Goal: Task Accomplishment & Management: Use online tool/utility

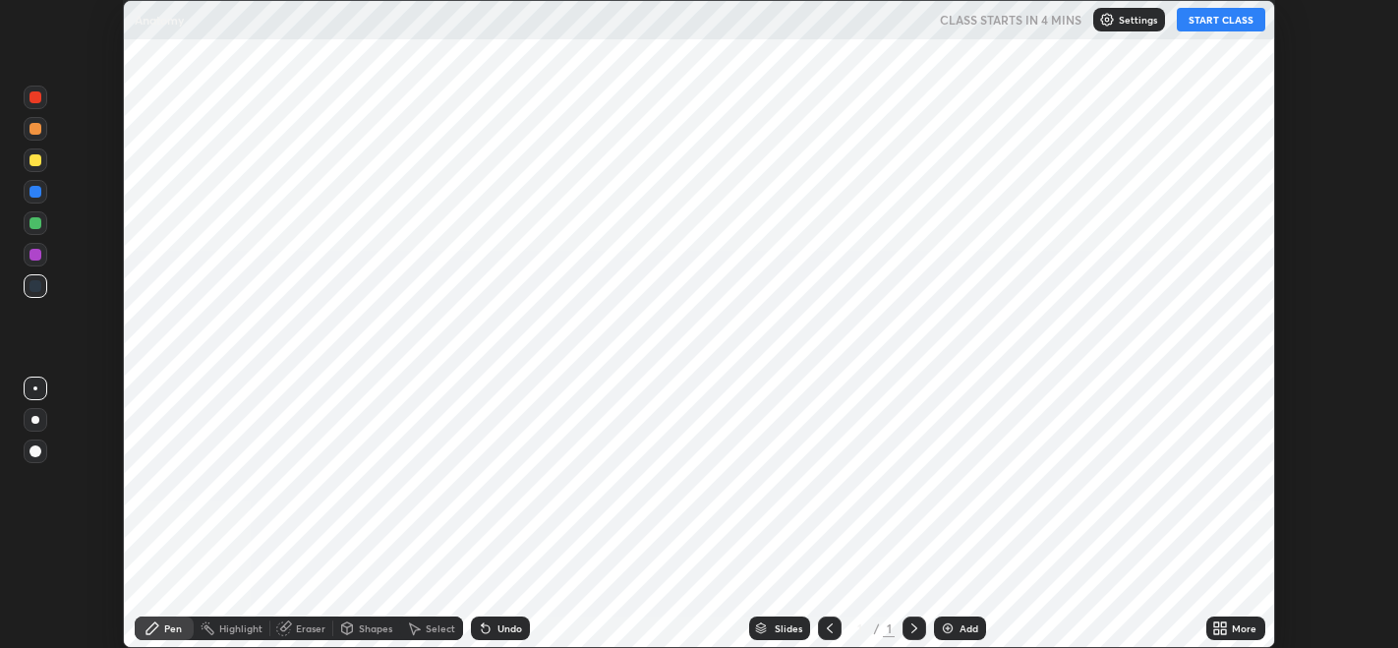
scroll to position [647, 1397]
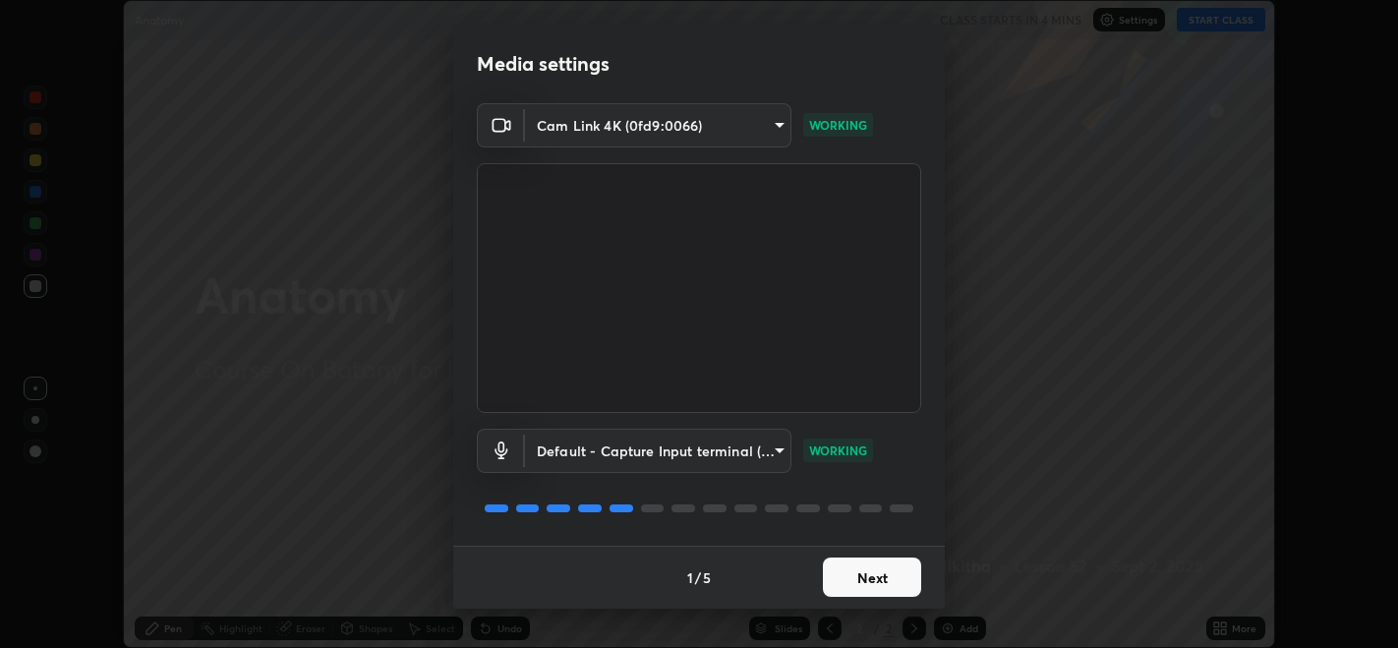
click at [860, 560] on button "Next" at bounding box center [872, 576] width 98 height 39
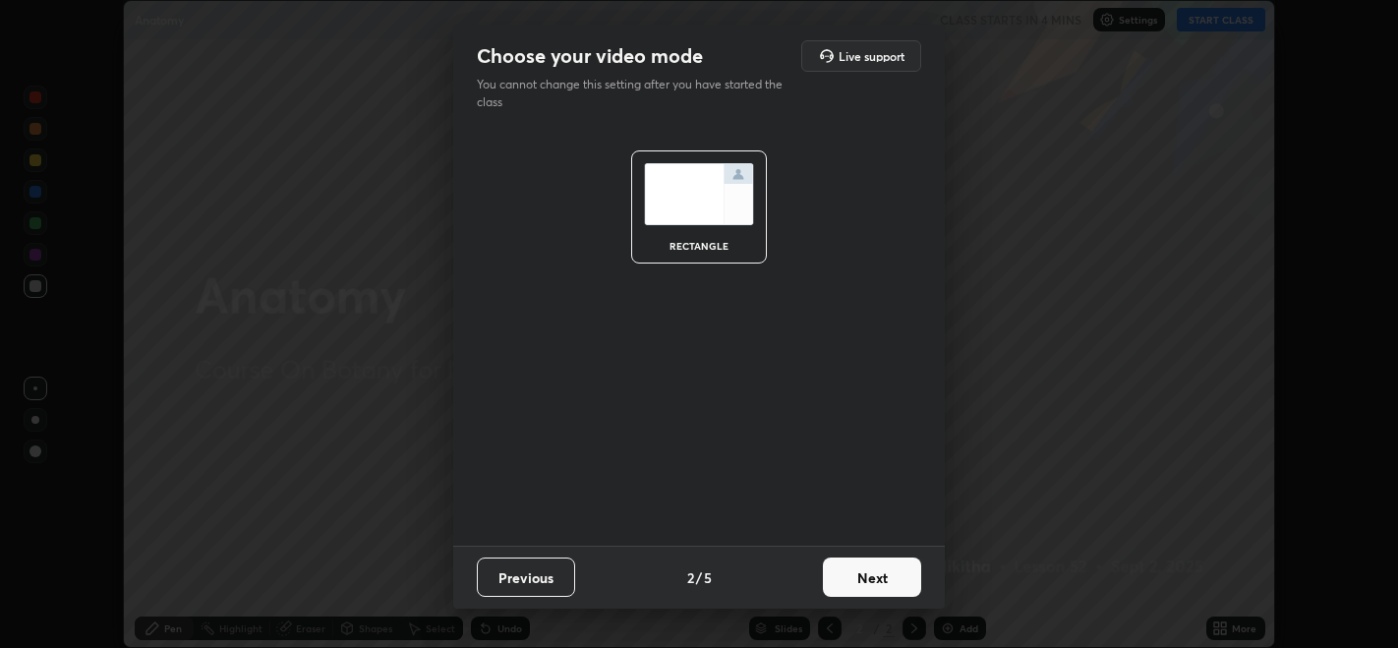
click at [874, 570] on button "Next" at bounding box center [872, 576] width 98 height 39
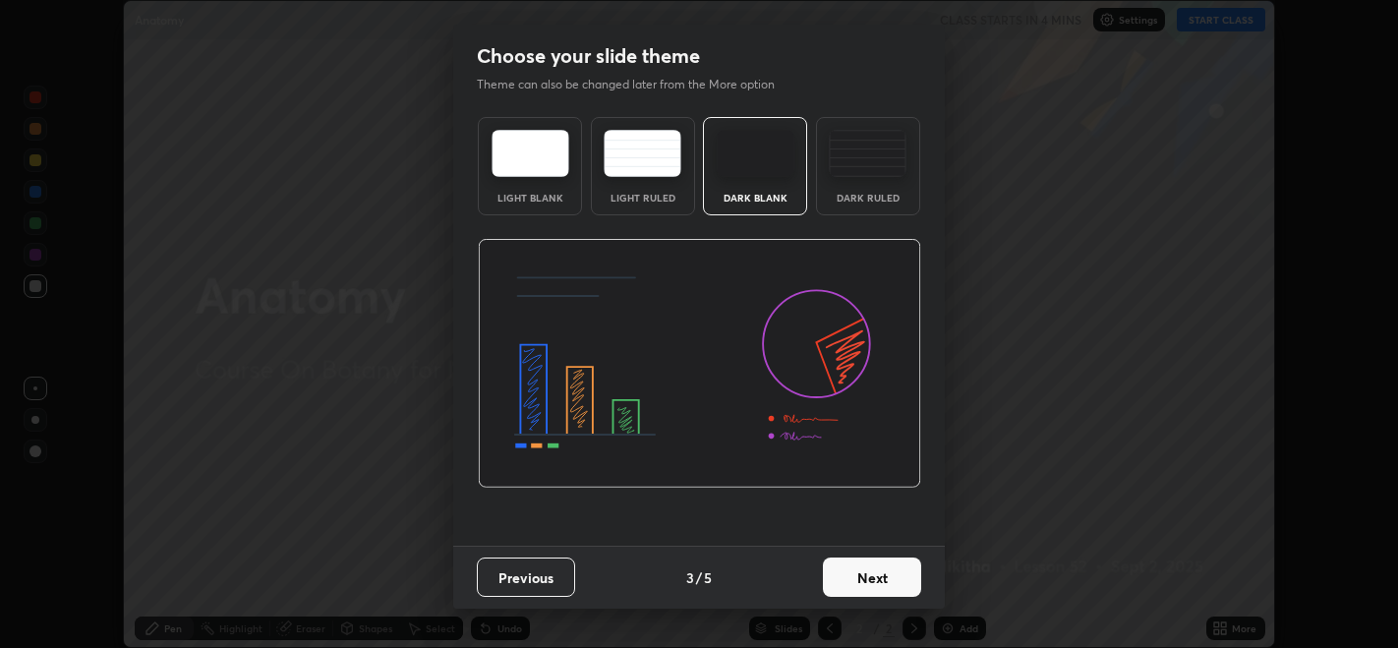
click at [896, 579] on button "Next" at bounding box center [872, 576] width 98 height 39
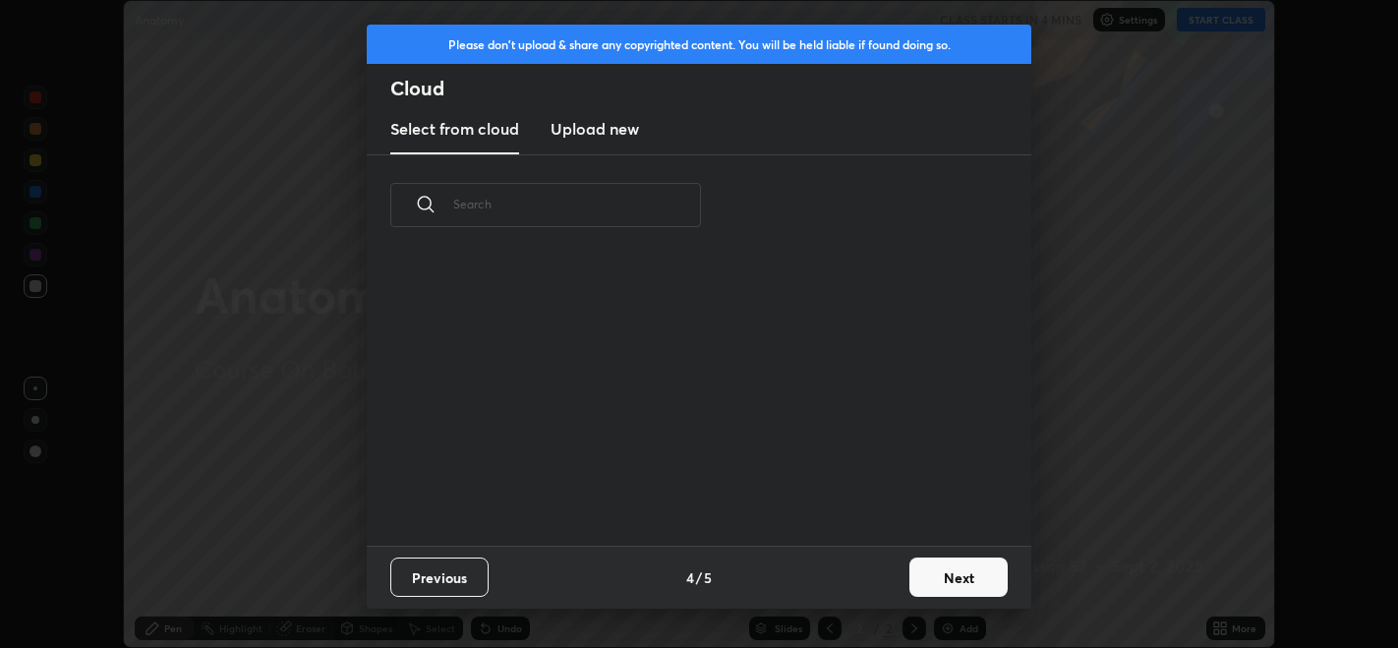
click at [916, 581] on button "Next" at bounding box center [958, 576] width 98 height 39
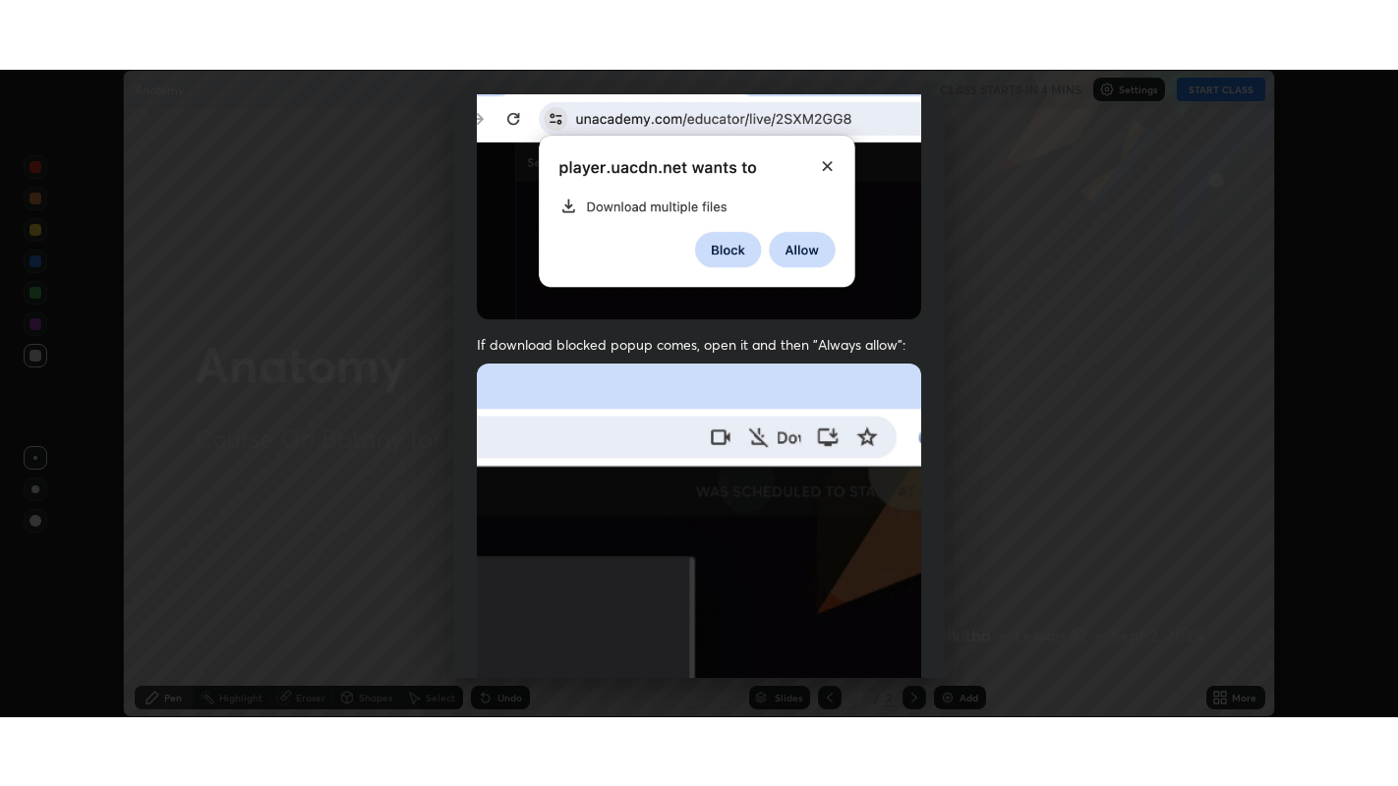
scroll to position [398, 0]
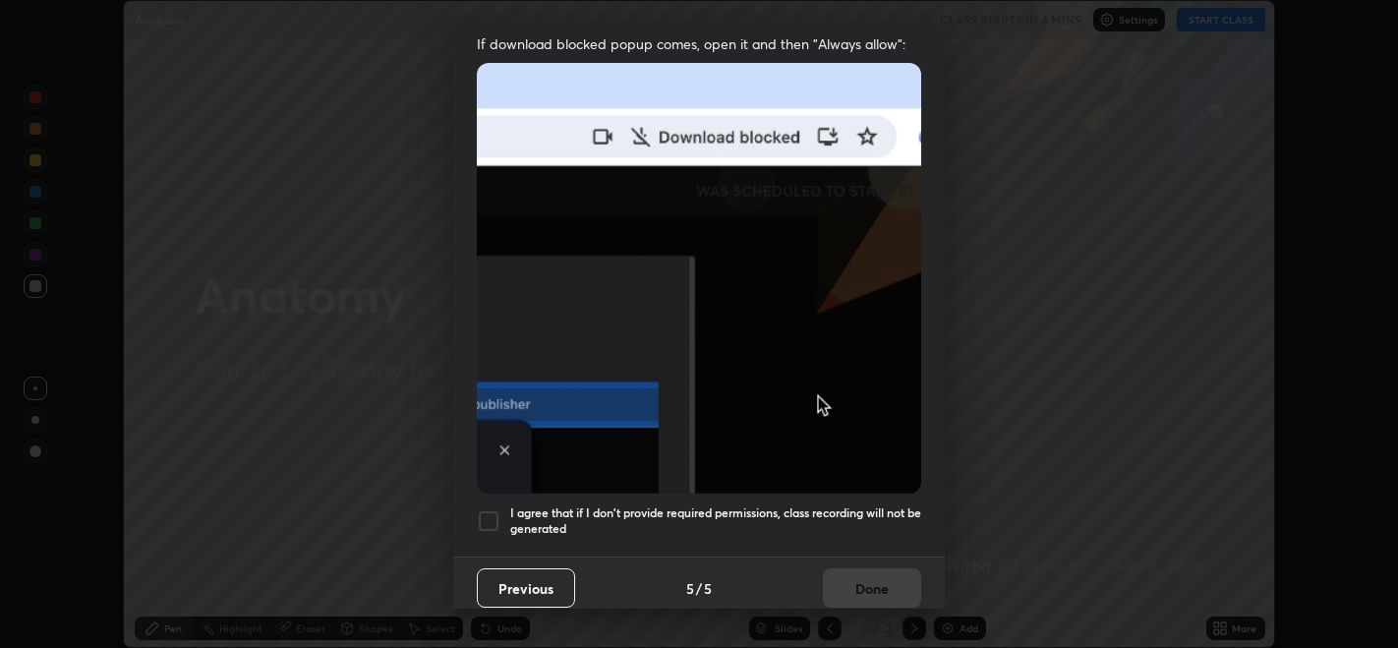
click at [489, 513] on div at bounding box center [489, 521] width 24 height 24
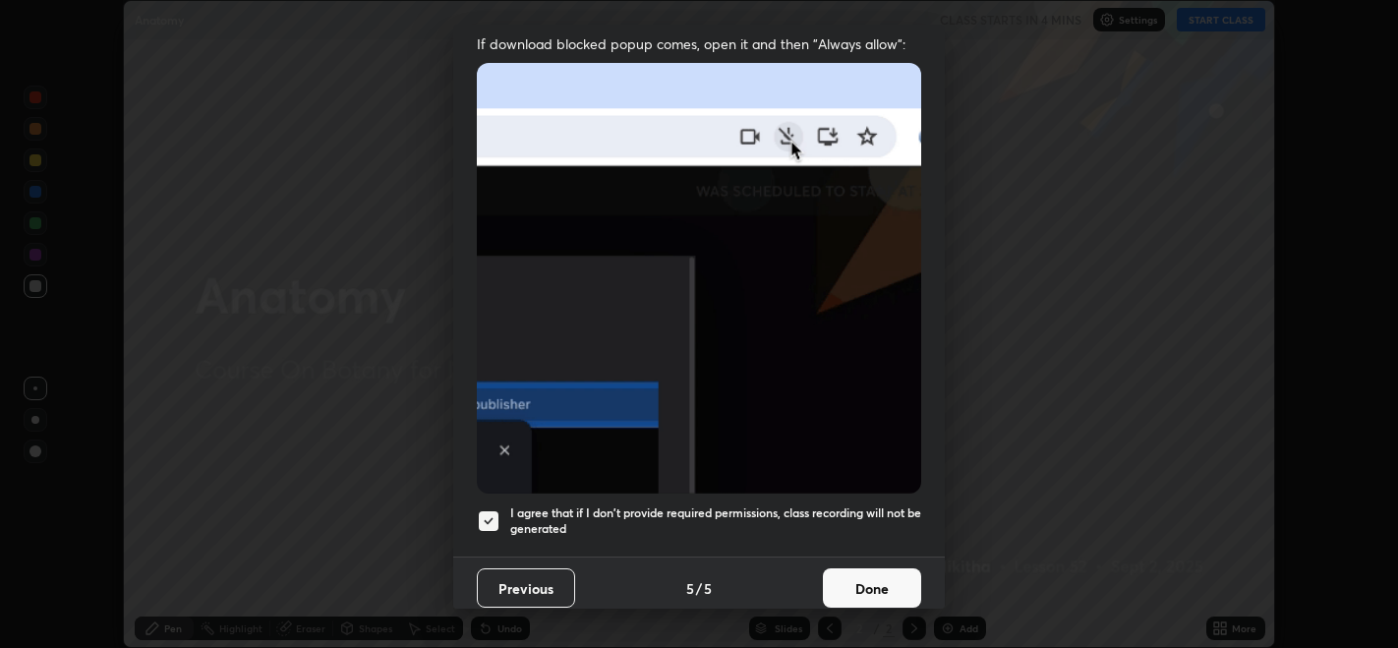
click at [865, 569] on button "Done" at bounding box center [872, 587] width 98 height 39
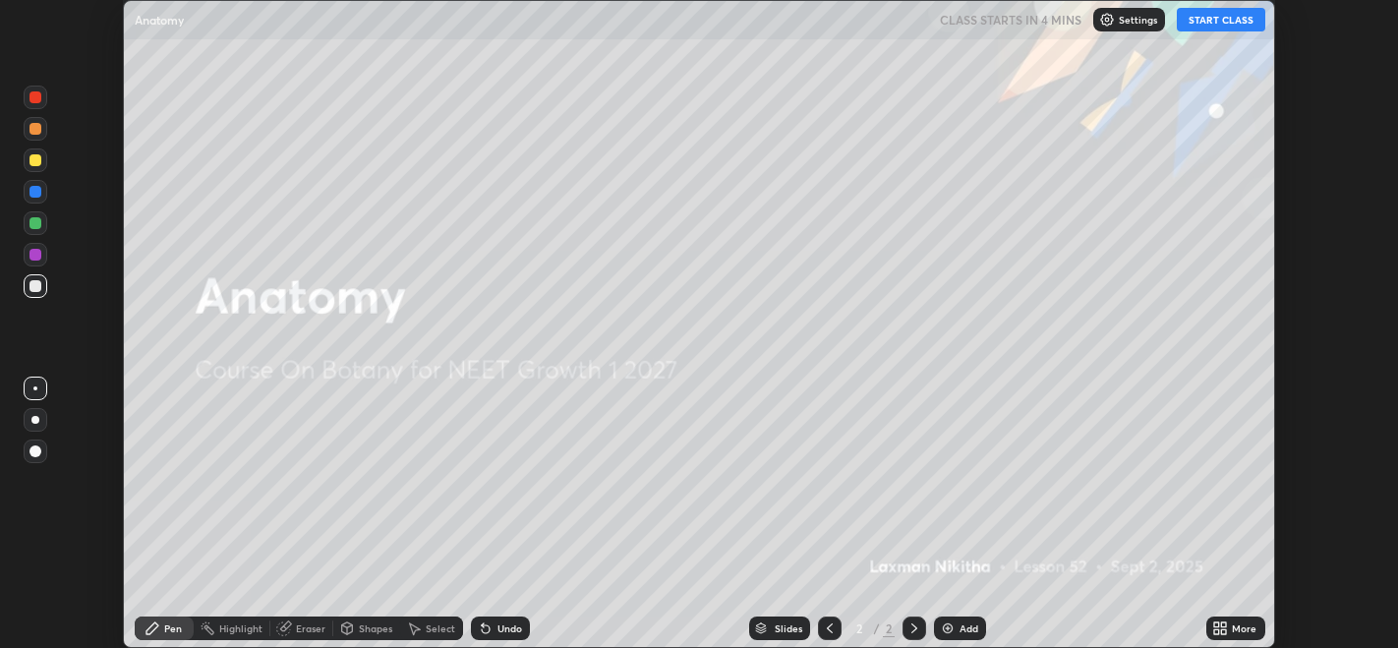
click at [1196, 24] on button "START CLASS" at bounding box center [1221, 20] width 88 height 24
click at [1238, 629] on div "More" at bounding box center [1244, 628] width 25 height 10
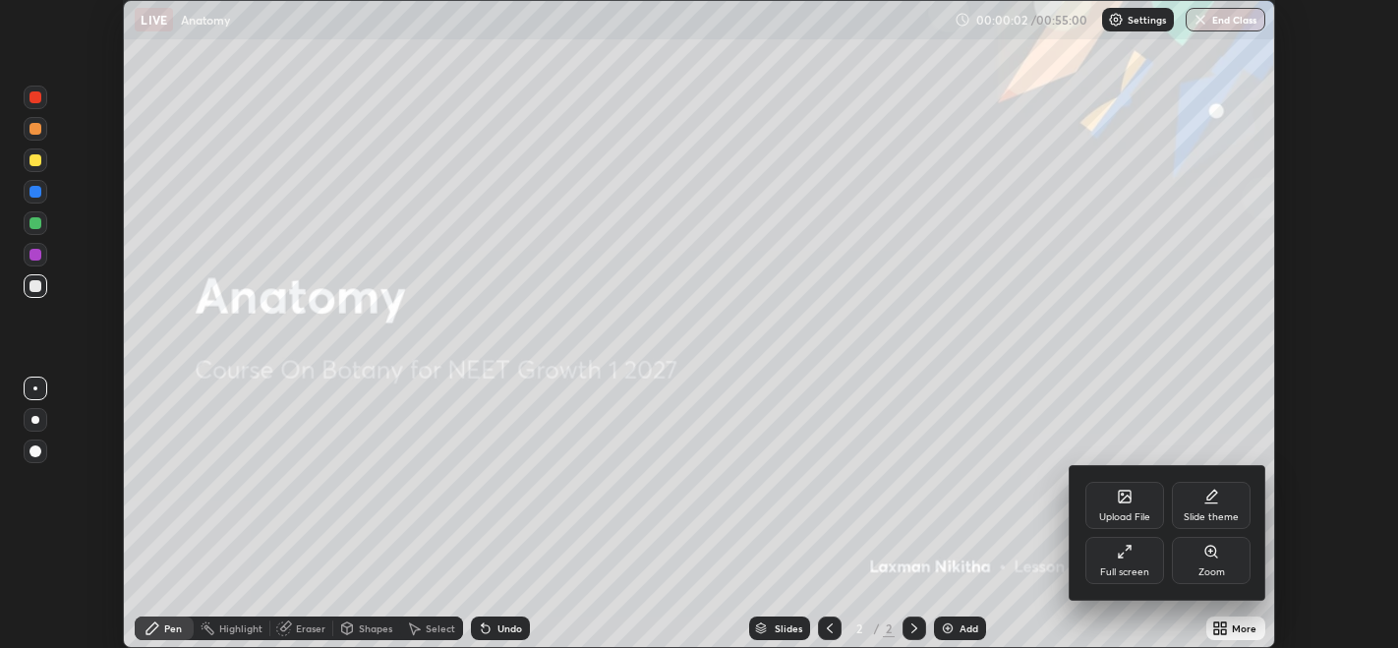
click at [1145, 571] on div "Full screen" at bounding box center [1124, 572] width 49 height 10
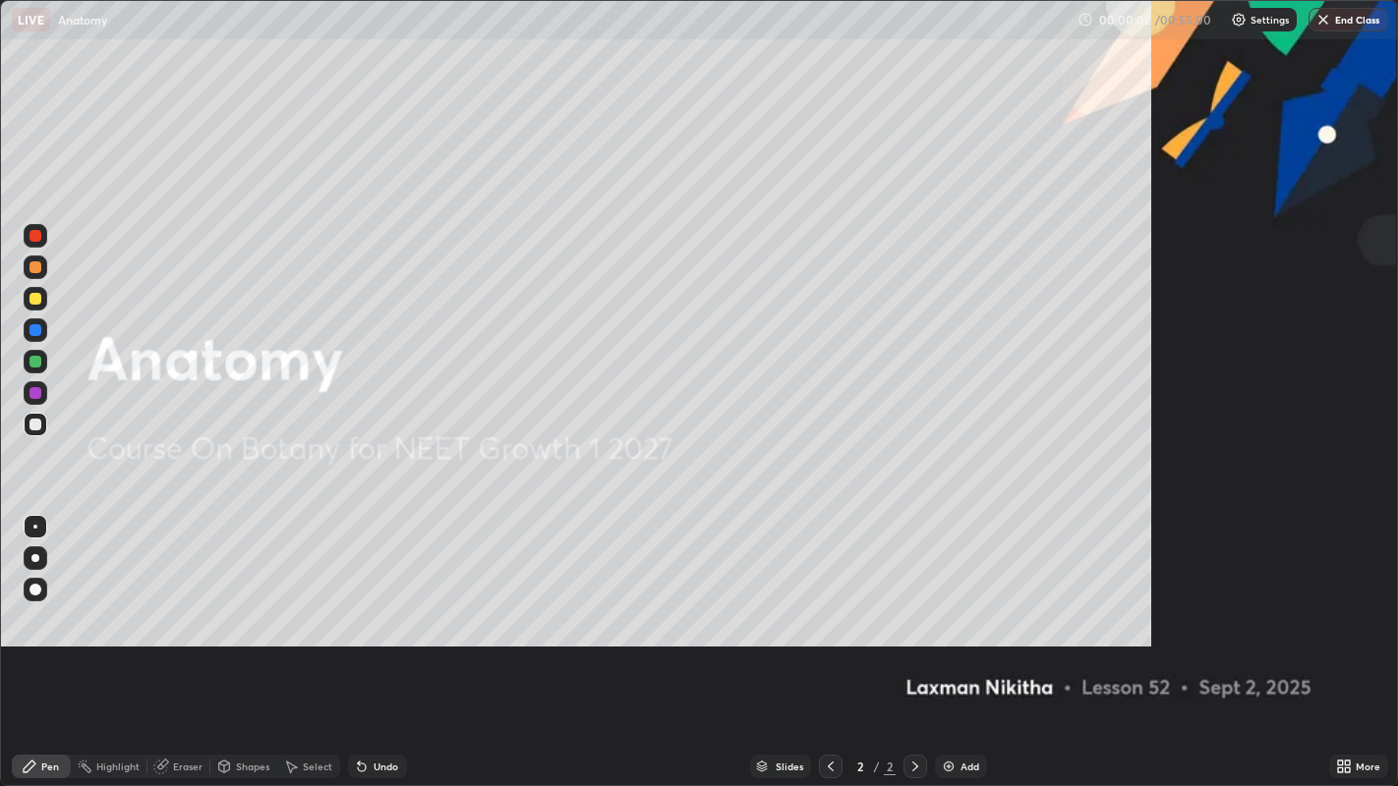
scroll to position [786, 1398]
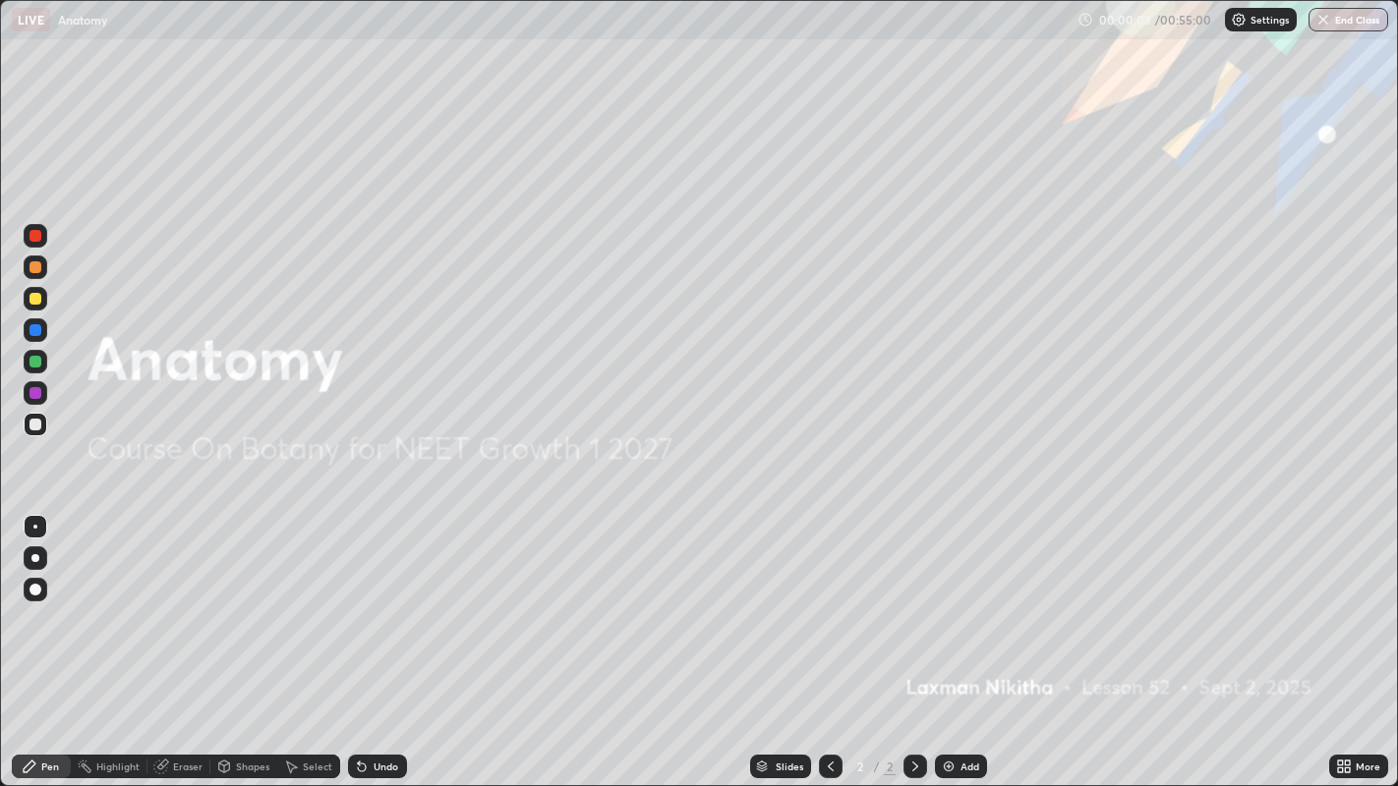
click at [973, 647] on div "Add" at bounding box center [969, 767] width 19 height 10
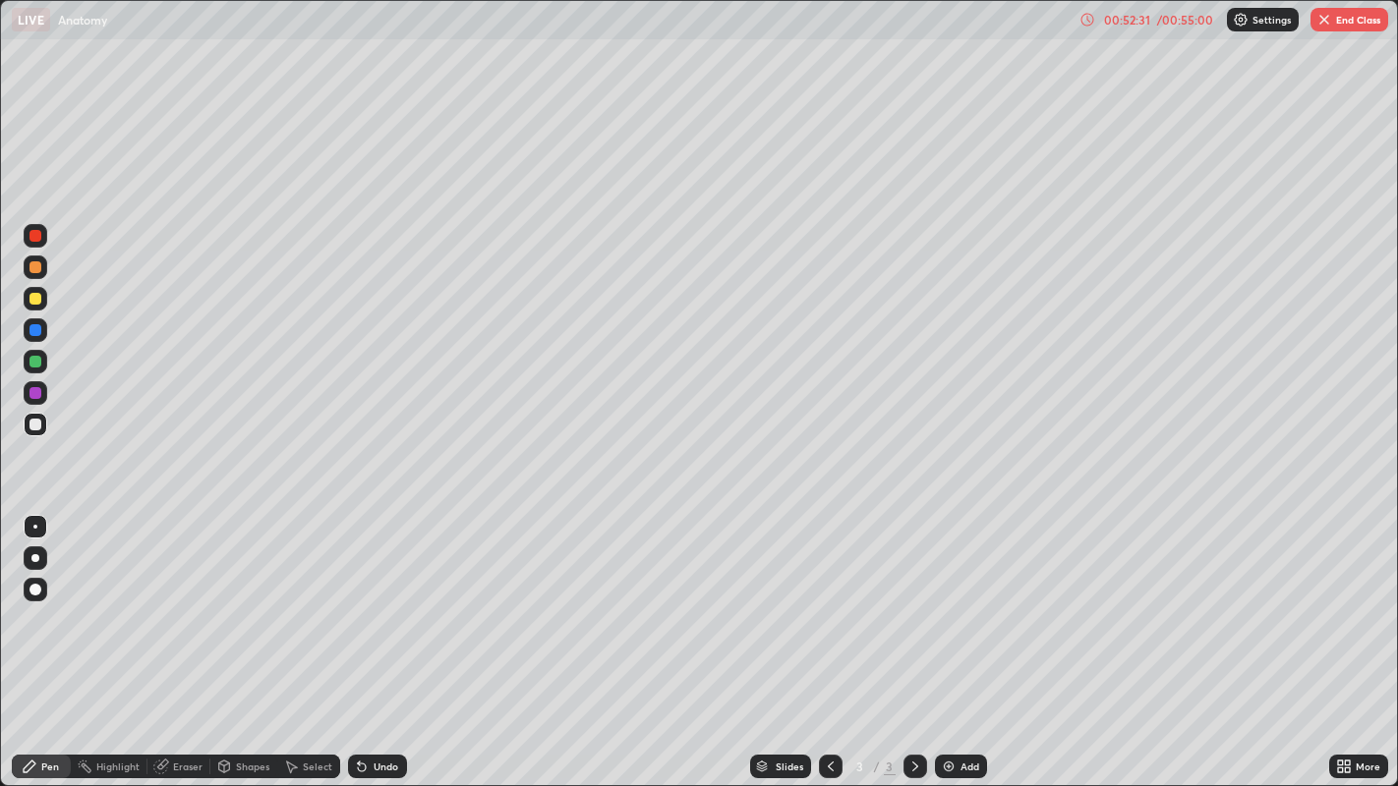
click at [1331, 25] on button "End Class" at bounding box center [1349, 20] width 78 height 24
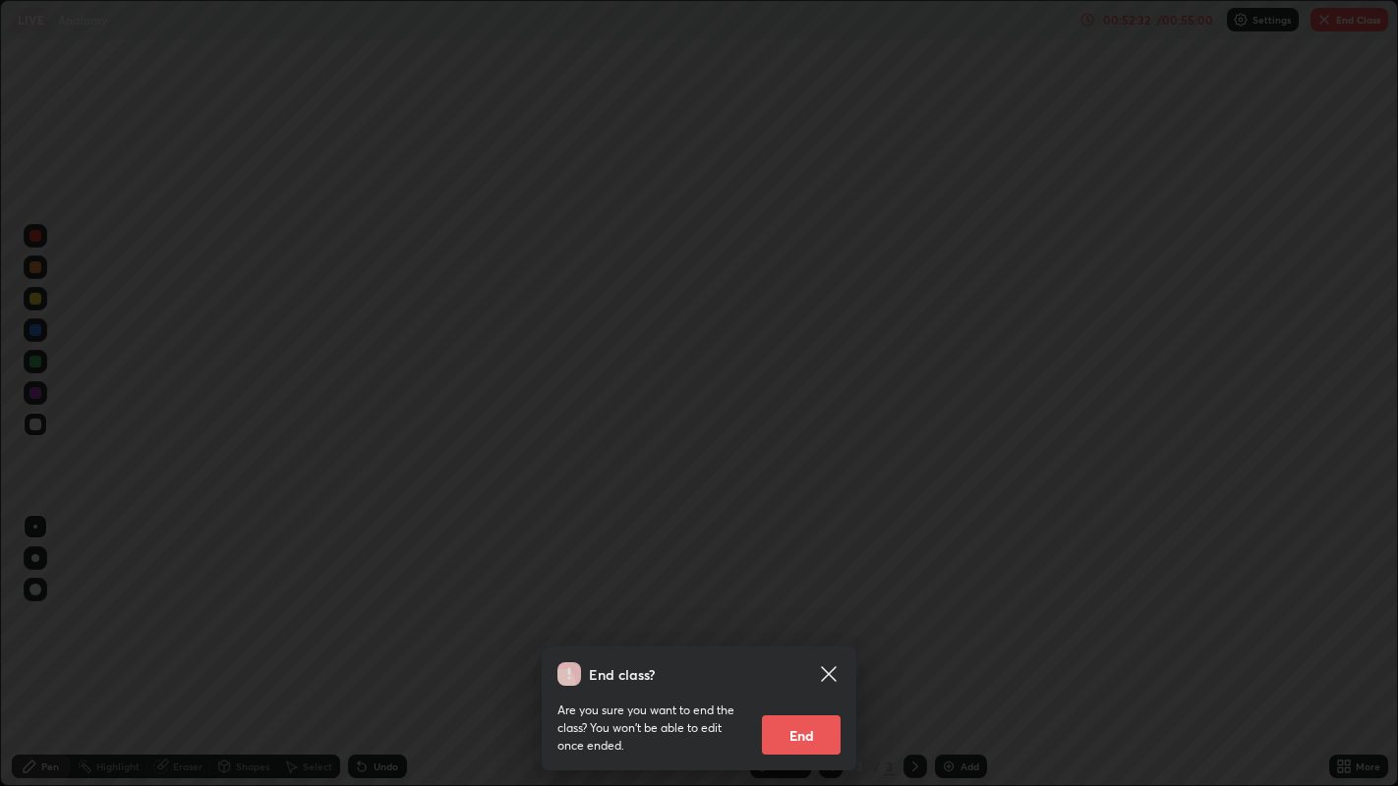
click at [823, 647] on button "End" at bounding box center [801, 735] width 79 height 39
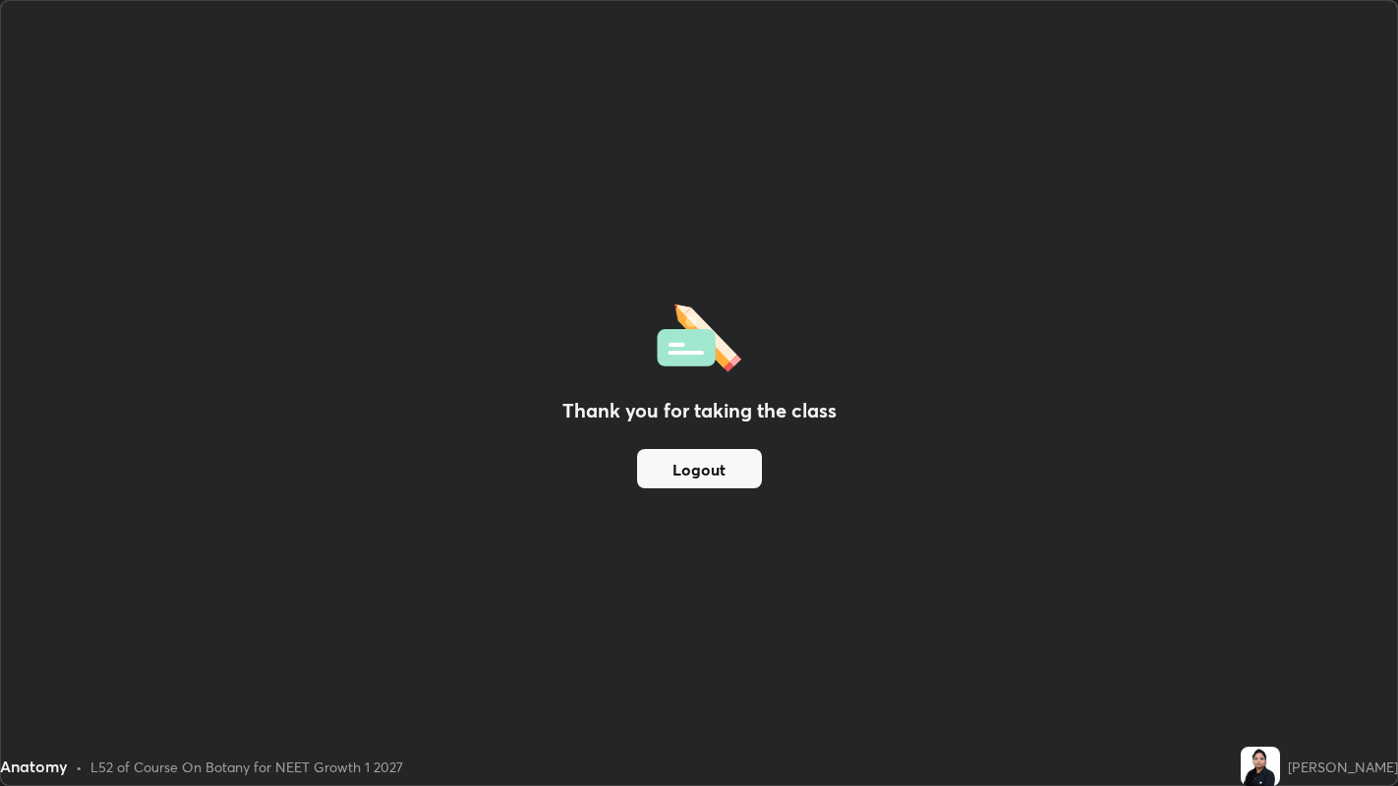
click at [707, 474] on button "Logout" at bounding box center [699, 468] width 125 height 39
click at [712, 470] on button "Logout" at bounding box center [699, 468] width 125 height 39
